Goal: Information Seeking & Learning: Understand process/instructions

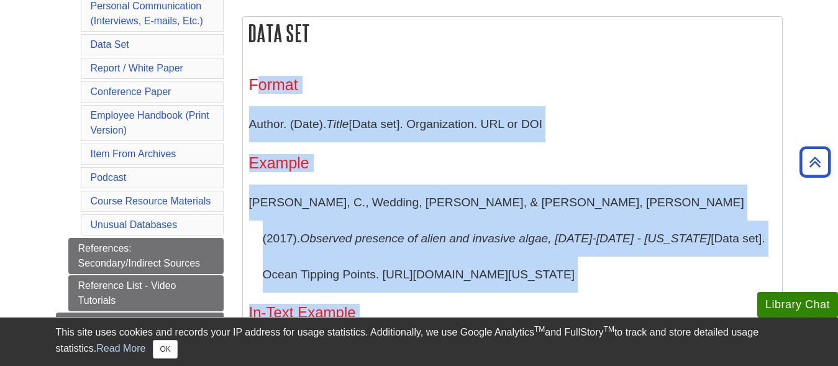
scroll to position [497, 0]
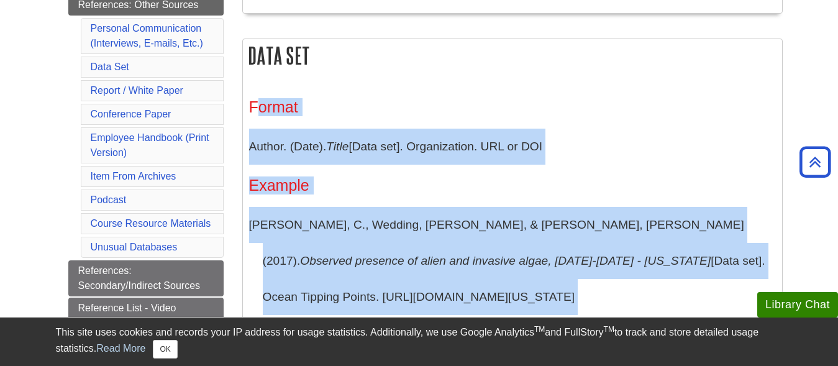
drag, startPoint x: 511, startPoint y: 249, endPoint x: 250, endPoint y: 43, distance: 331.6
click at [250, 43] on div "Data Set Format Author. (Date). Title [Data set]. Organization. URL or DOI Exam…" at bounding box center [512, 234] width 540 height 391
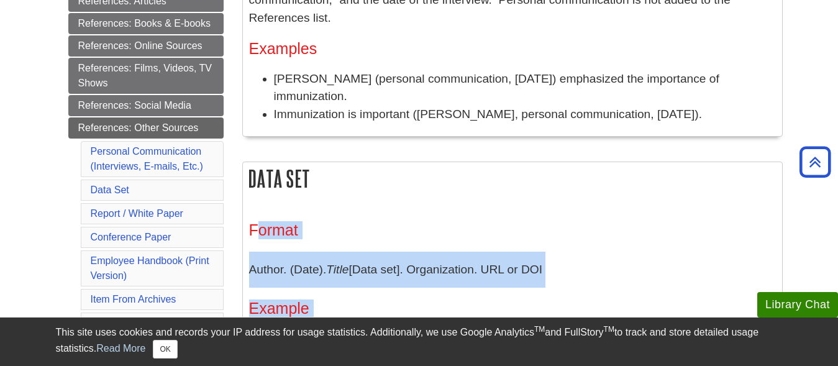
scroll to position [373, 0]
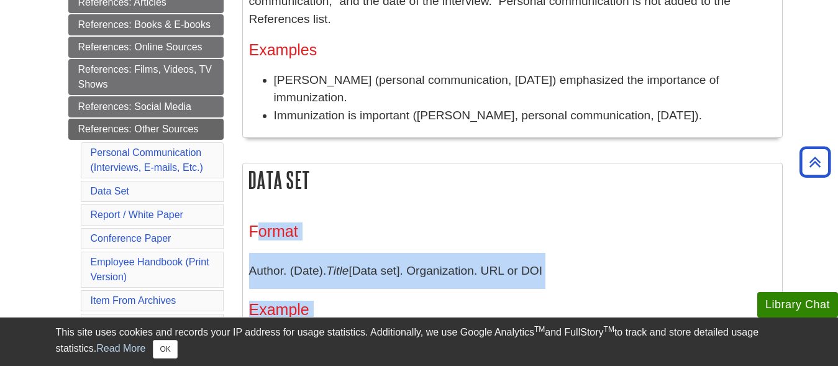
copy div "Data Set Format Author. (Date). Title [Data set]. Organization. URL or DOI Exam…"
click at [671, 182] on div "Data Set Format Author. (Date). Title [Data set]. Organization. URL or DOI Exam…" at bounding box center [512, 358] width 540 height 391
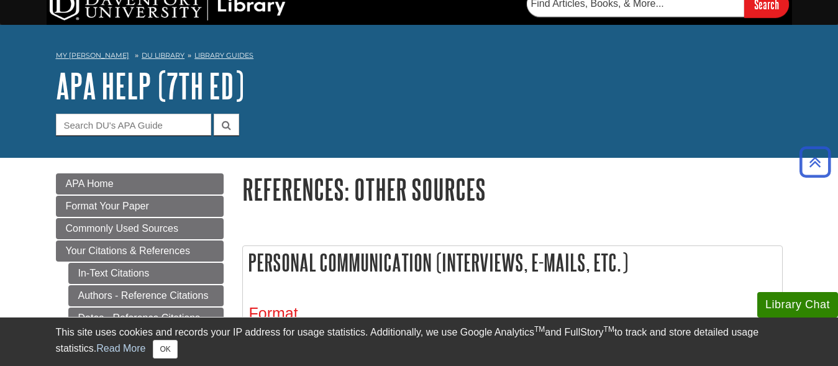
scroll to position [7, 0]
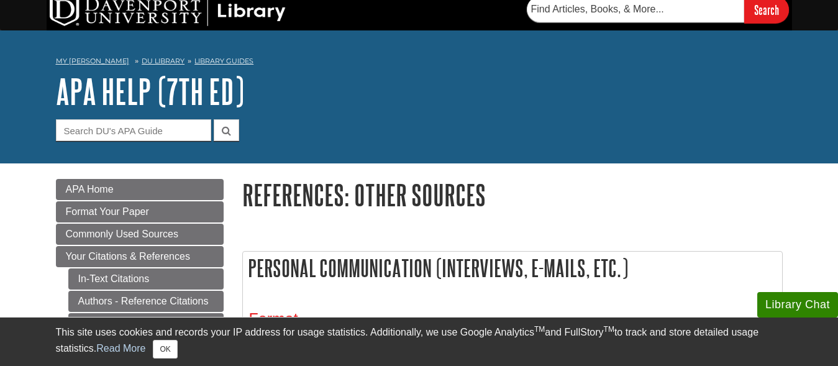
drag, startPoint x: 728, startPoint y: 164, endPoint x: 235, endPoint y: 270, distance: 504.3
copy div "Personal Communication (Interviews, E-mails, Etc.) Format Include the first ini…"
click at [700, 201] on h1 "References: Other Sources" at bounding box center [512, 195] width 540 height 32
click at [158, 131] on input "Guide Search Terms" at bounding box center [133, 130] width 155 height 22
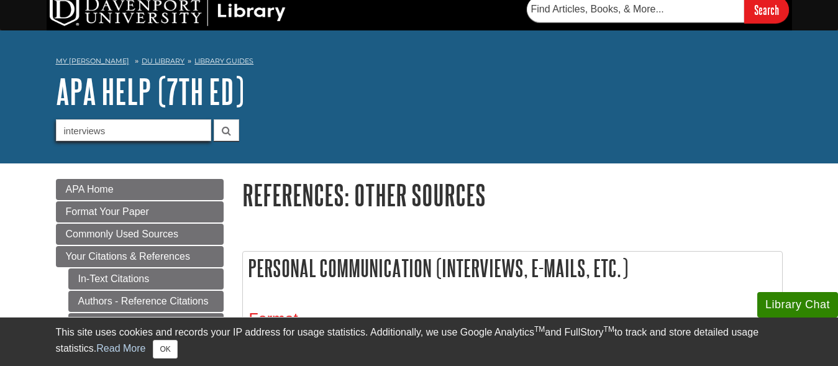
type input "interviews"
click at [214, 119] on button "submit" at bounding box center [226, 130] width 25 height 22
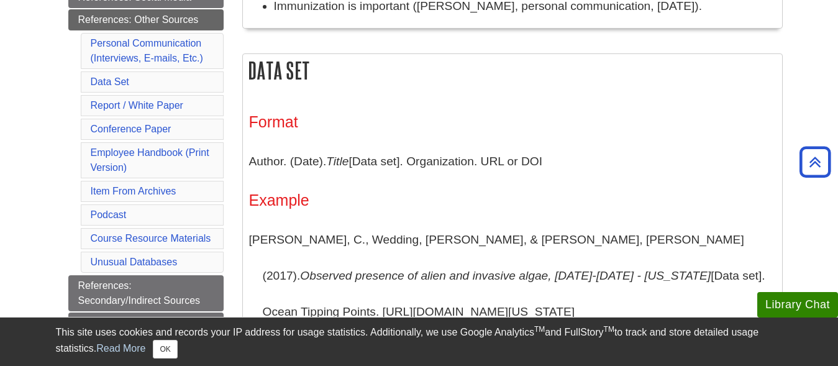
scroll to position [504, 0]
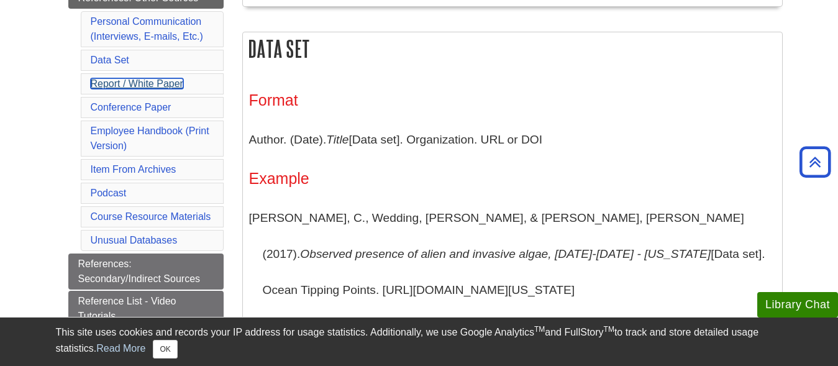
click at [166, 79] on link "Report / White Paper" at bounding box center [137, 83] width 93 height 11
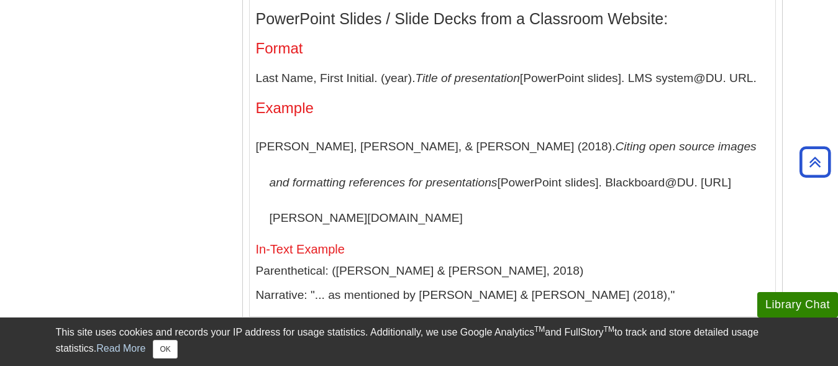
scroll to position [4349, 0]
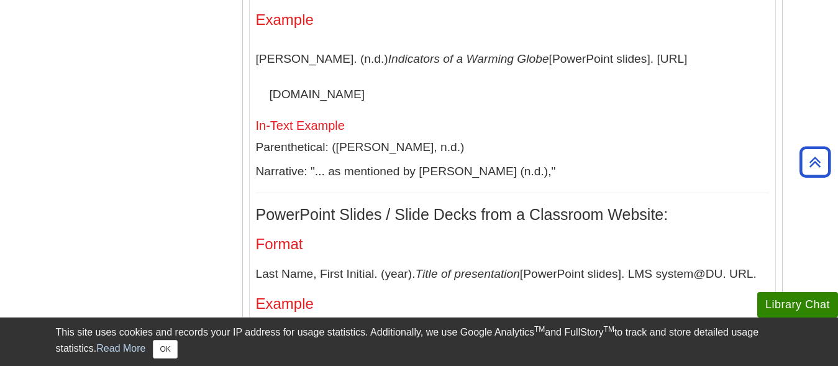
click at [714, 119] on h5 "In-Text Example" at bounding box center [512, 126] width 513 height 14
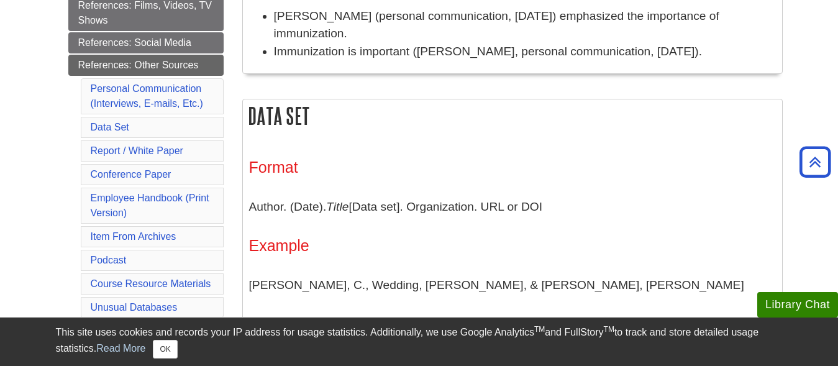
scroll to position [0, 0]
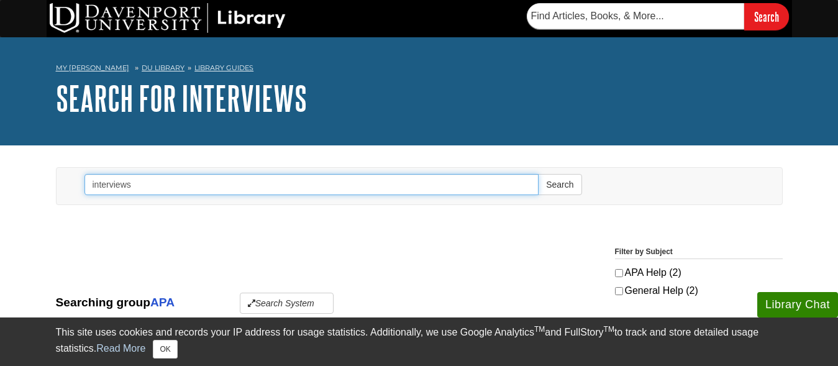
drag, startPoint x: 93, startPoint y: 180, endPoint x: 99, endPoint y: 193, distance: 14.7
click at [93, 180] on input "interviews" at bounding box center [311, 184] width 455 height 21
type input "refrenceing interviews"
click at [538, 174] on button "Search" at bounding box center [559, 184] width 43 height 21
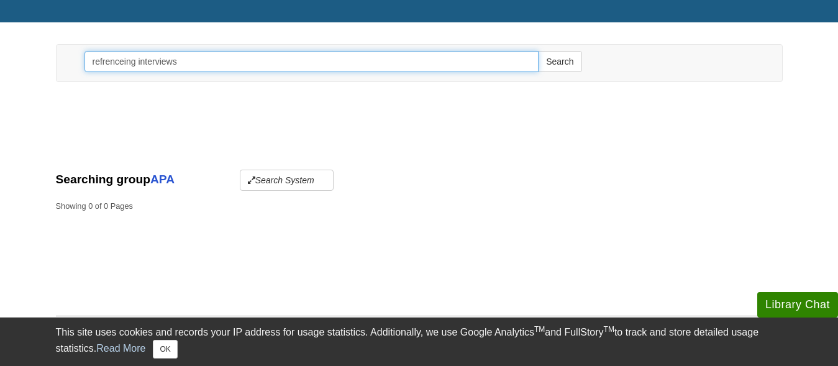
scroll to position [124, 0]
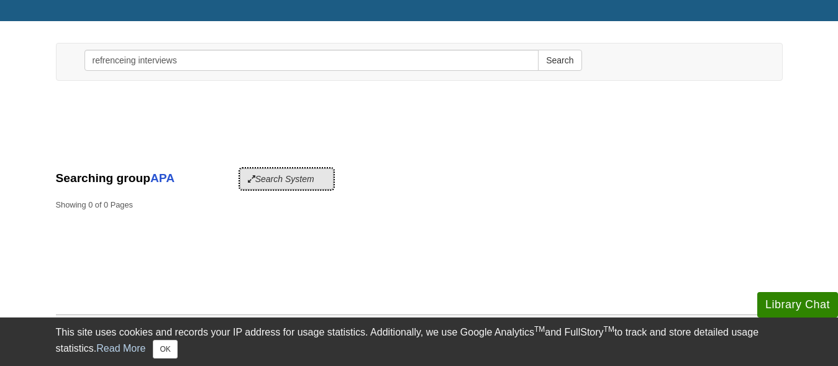
click at [258, 182] on button "Search System" at bounding box center [287, 178] width 94 height 21
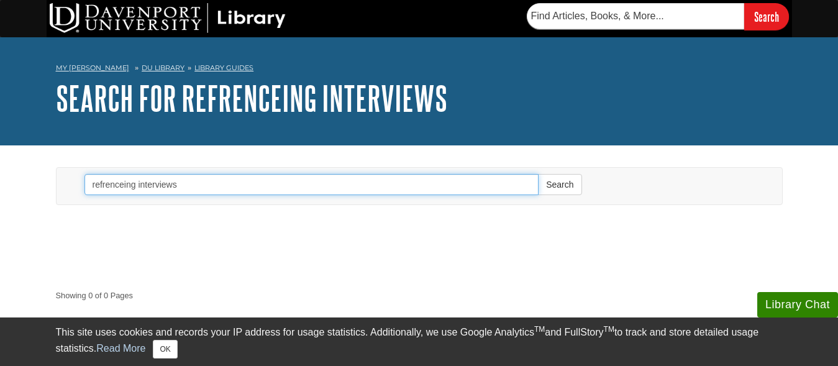
drag, startPoint x: 200, startPoint y: 185, endPoint x: -44, endPoint y: 180, distance: 244.1
click at [0, 180] on html "Library Chat This site uses cookies and records your IP address for usage stati…" at bounding box center [419, 329] width 838 height 658
type input "citing interviews"
click at [538, 174] on button "Search" at bounding box center [559, 184] width 43 height 21
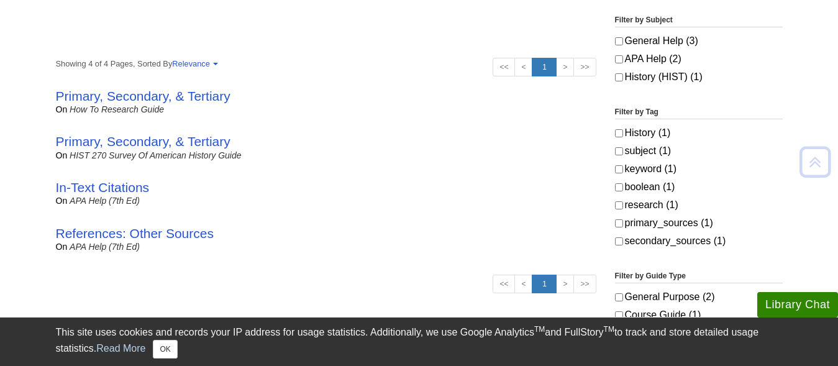
scroll to position [248, 0]
